Goal: Task Accomplishment & Management: Use online tool/utility

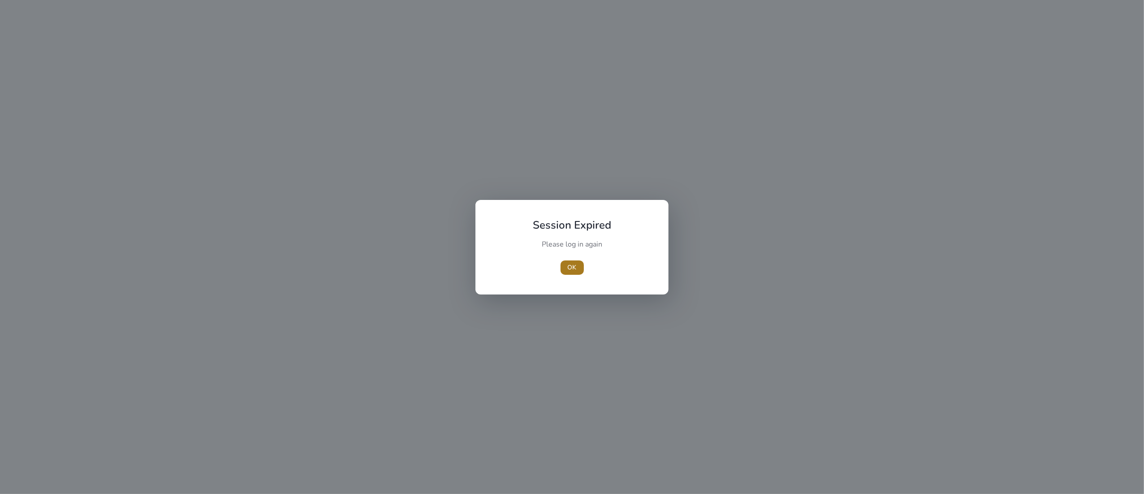
click at [568, 263] on span "OK" at bounding box center [572, 266] width 9 height 9
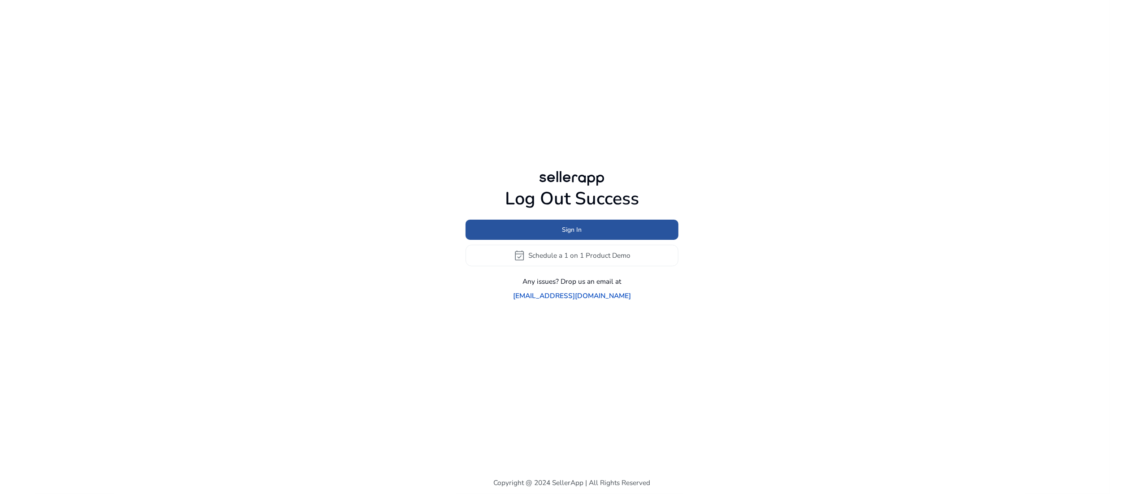
click at [587, 238] on span at bounding box center [571, 230] width 213 height 22
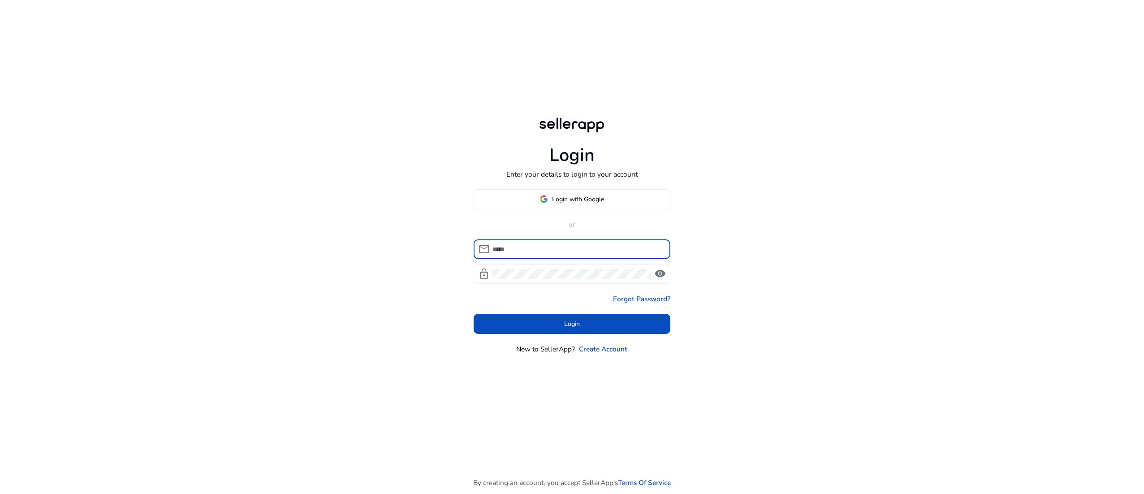
type input "**********"
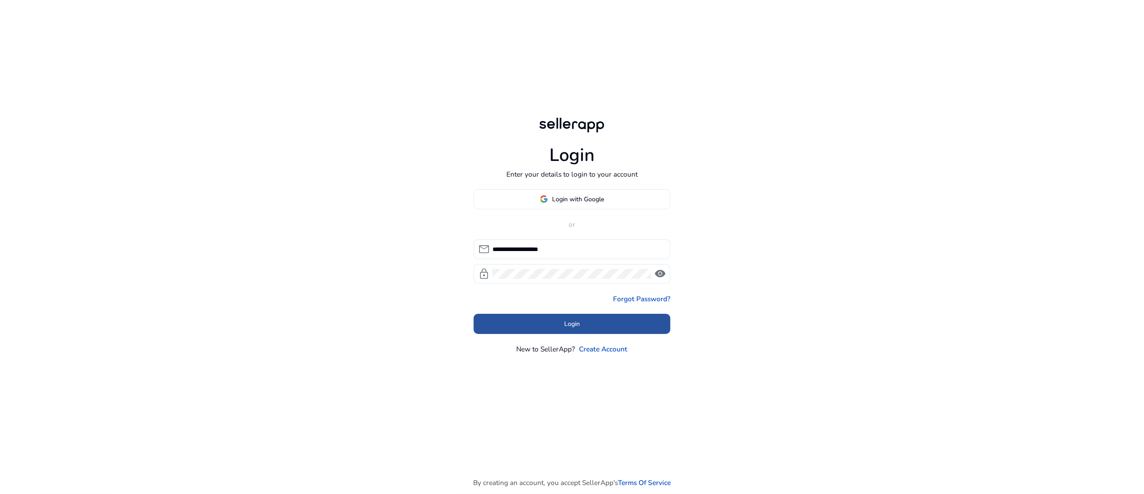
click at [579, 328] on span "Login" at bounding box center [572, 323] width 16 height 9
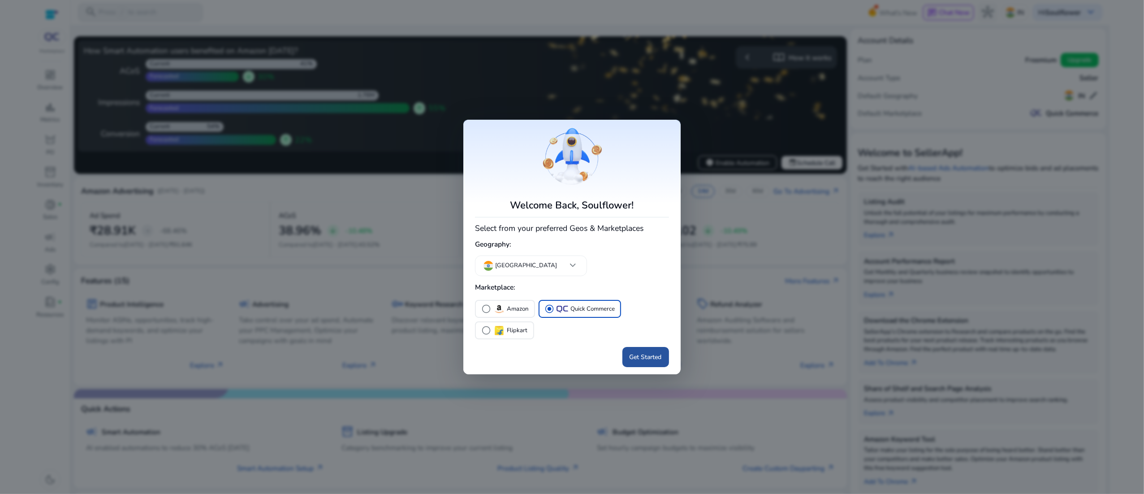
click at [630, 356] on span "Get Started" at bounding box center [645, 356] width 32 height 9
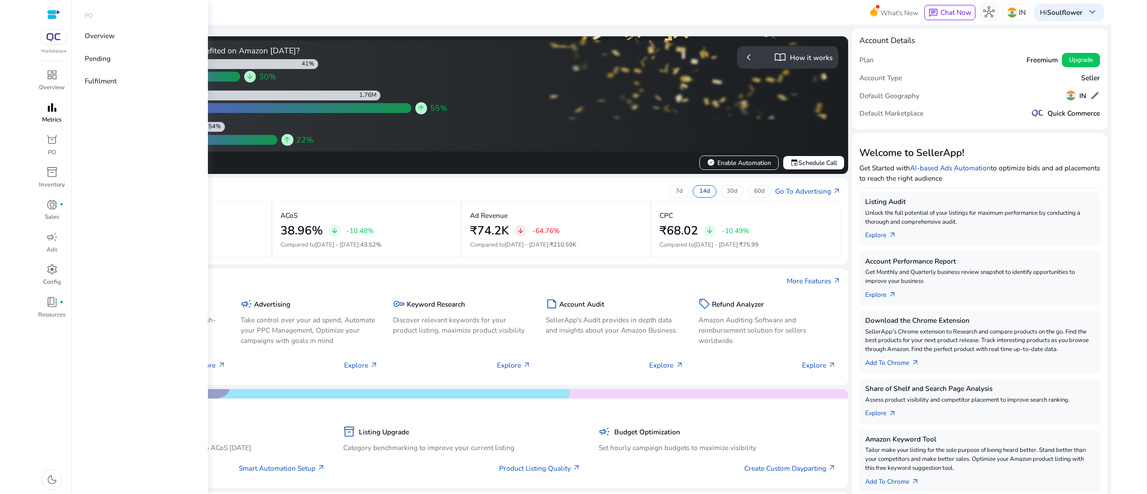
click at [47, 117] on p "Metrics" at bounding box center [51, 120] width 19 height 9
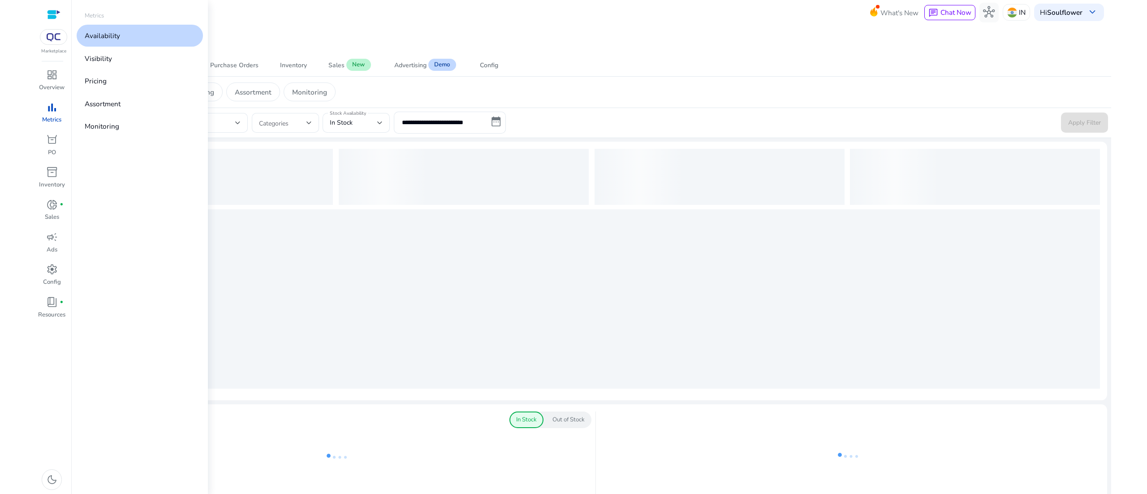
click at [106, 40] on p "Availability" at bounding box center [102, 35] width 35 height 10
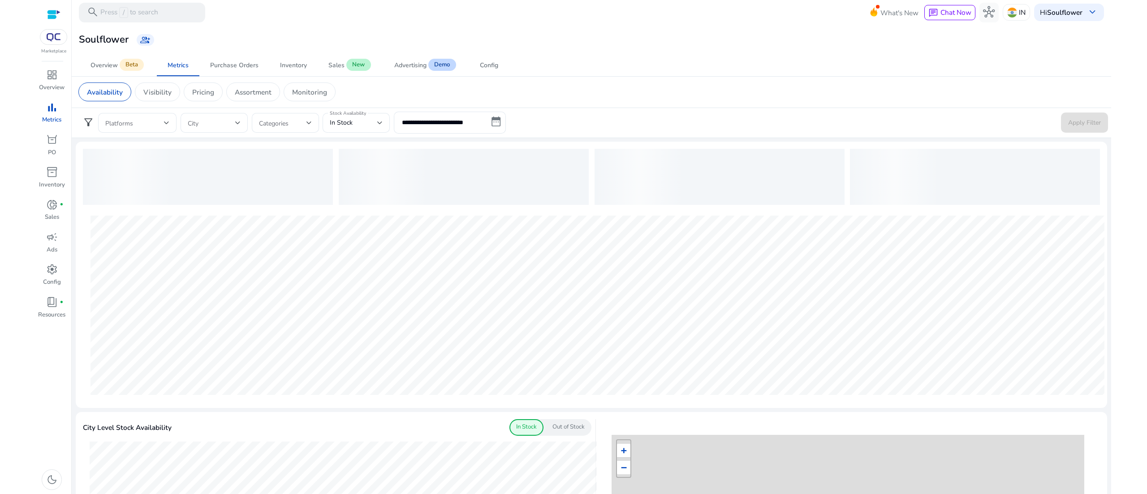
click at [491, 105] on div "Availability Visibility Pricing Assortment Monitoring" at bounding box center [591, 92] width 1041 height 31
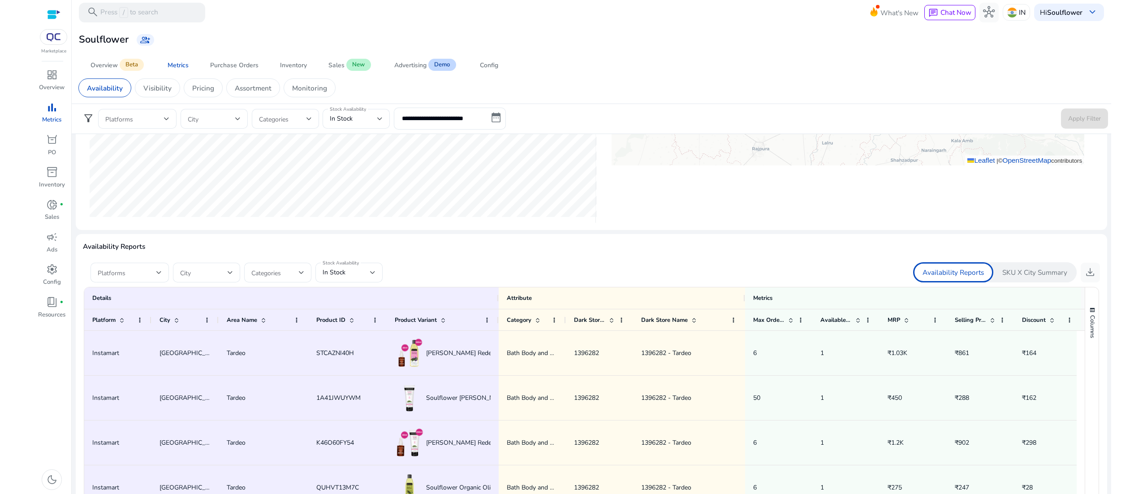
scroll to position [500, 0]
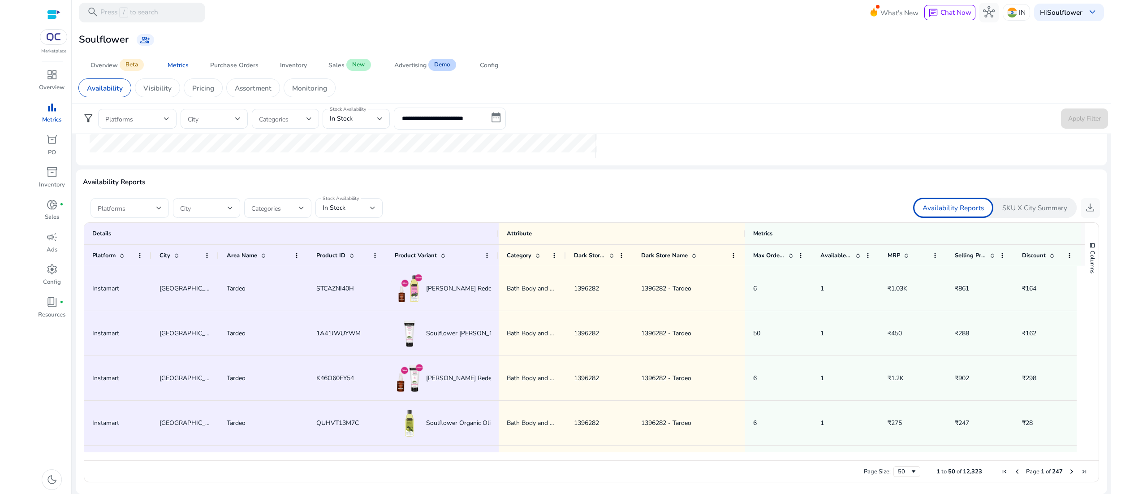
click at [155, 200] on div at bounding box center [130, 208] width 64 height 20
click at [107, 252] on mat-option "Instamart" at bounding box center [129, 253] width 78 height 22
click at [347, 179] on div at bounding box center [573, 247] width 1147 height 494
click at [363, 210] on div "In Stock" at bounding box center [346, 208] width 47 height 10
click at [347, 270] on span "Out of Stock" at bounding box center [349, 275] width 53 height 10
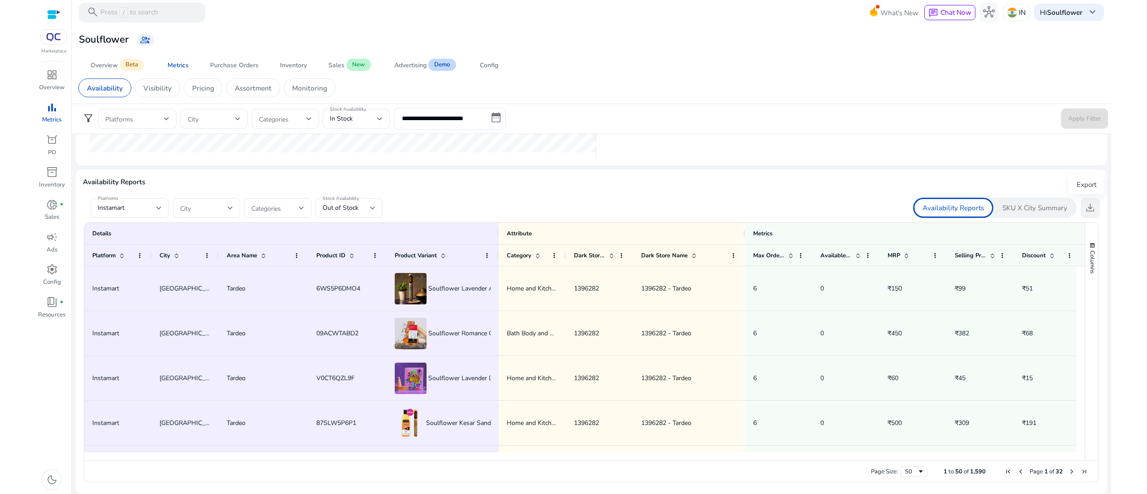
click at [1089, 209] on span "download" at bounding box center [1090, 208] width 12 height 12
